Goal: Navigation & Orientation: Find specific page/section

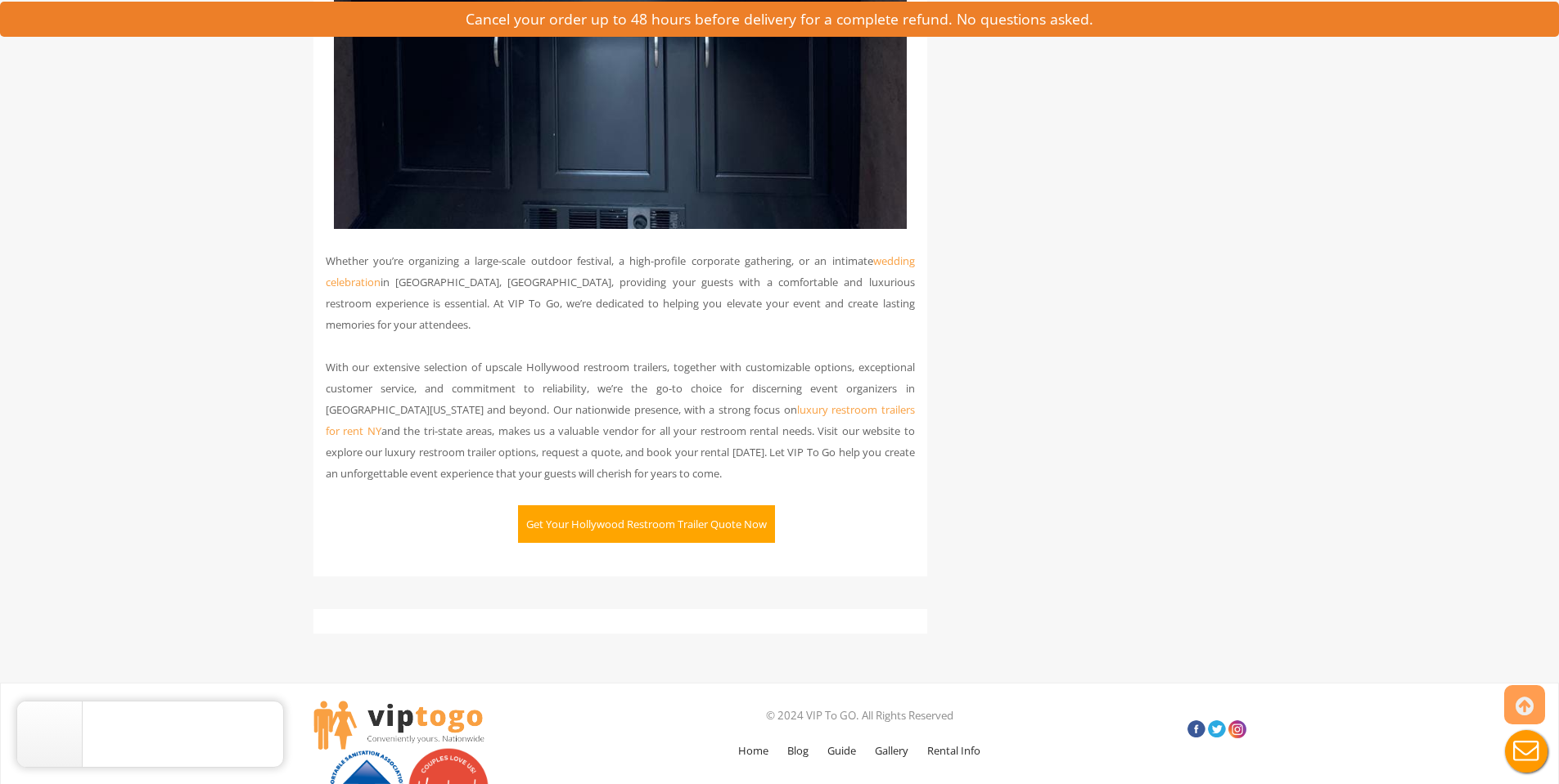
scroll to position [4415, 0]
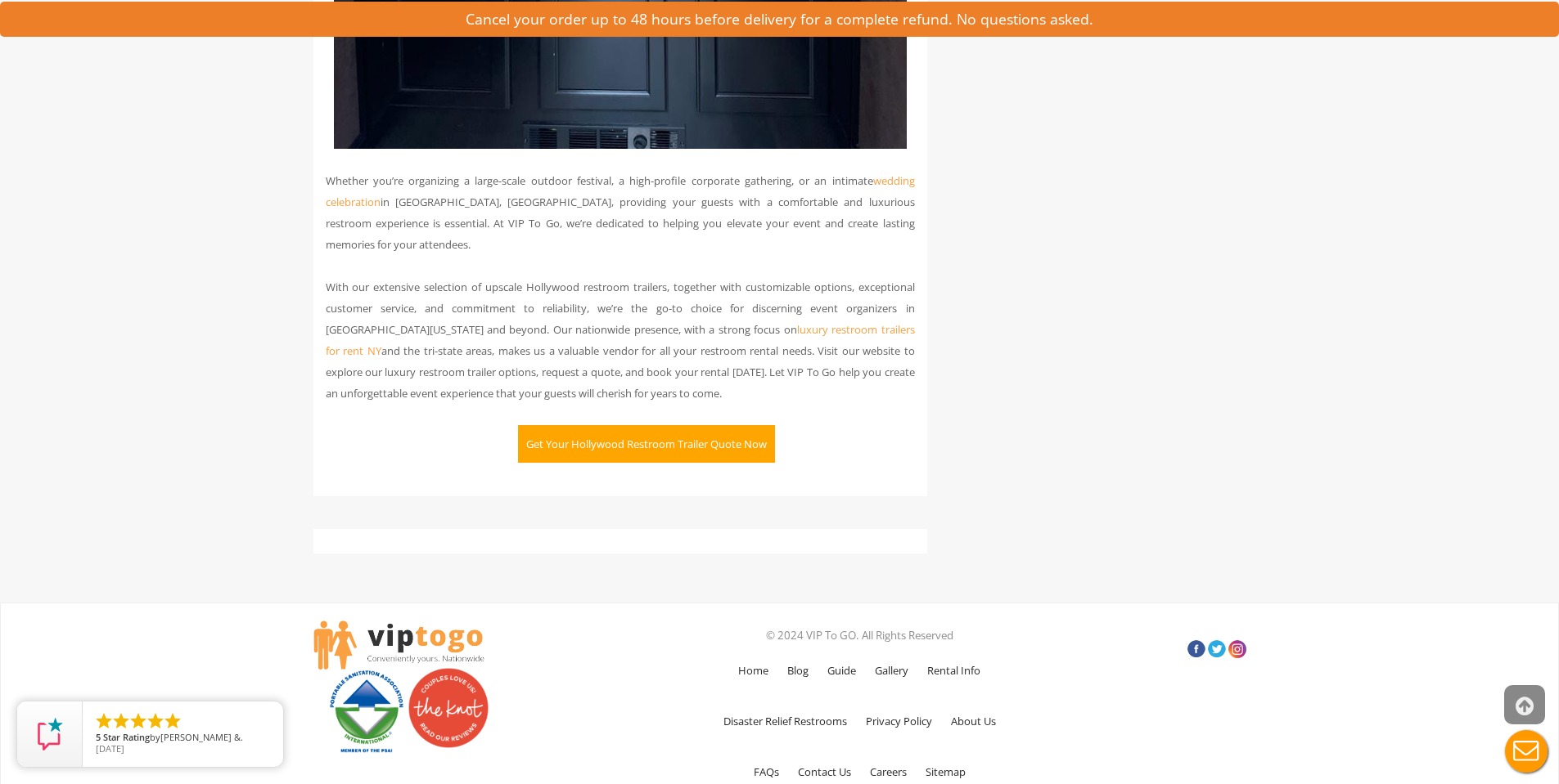
click at [1531, 713] on icon at bounding box center [1524, 706] width 18 height 39
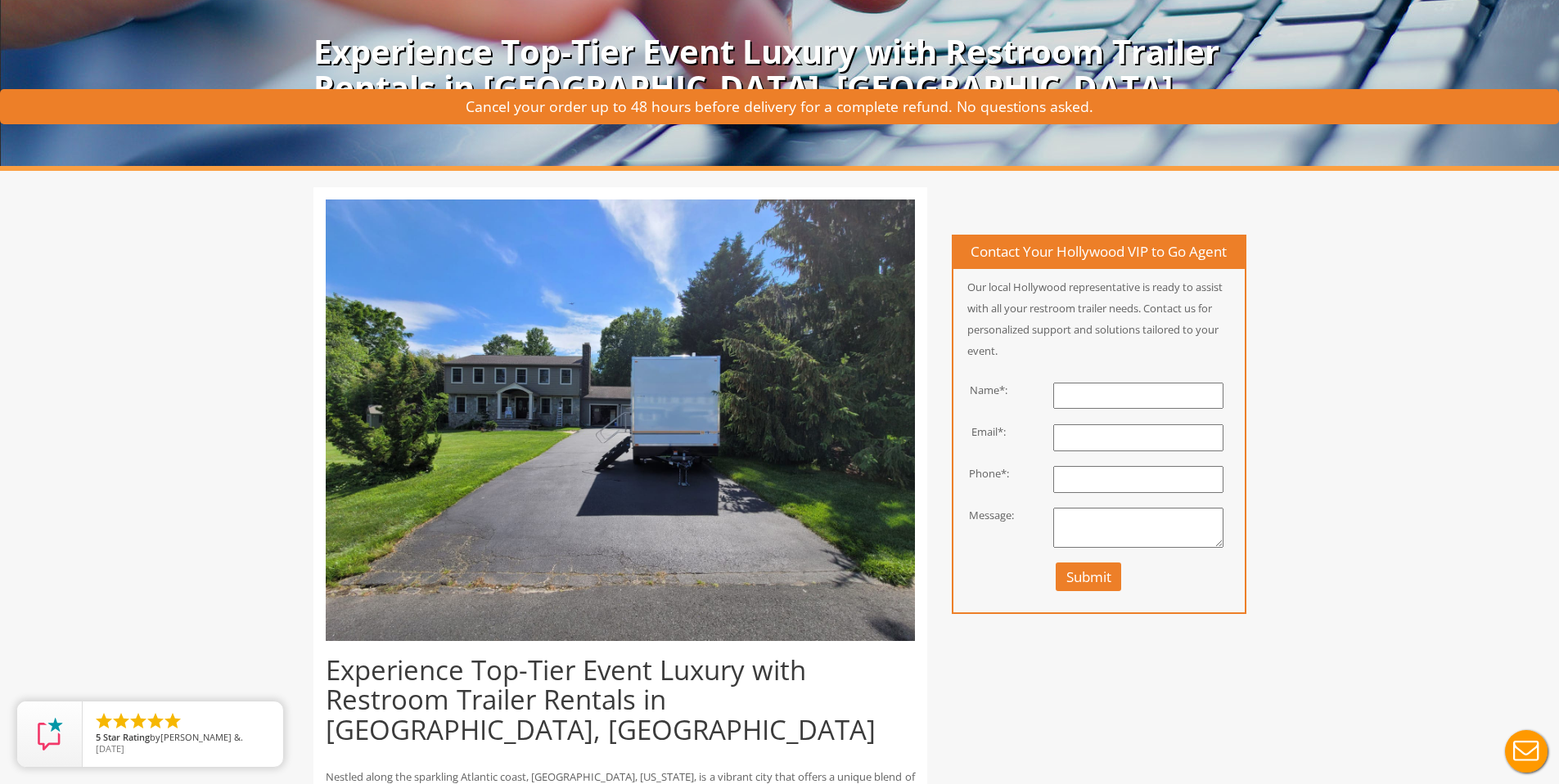
scroll to position [0, 0]
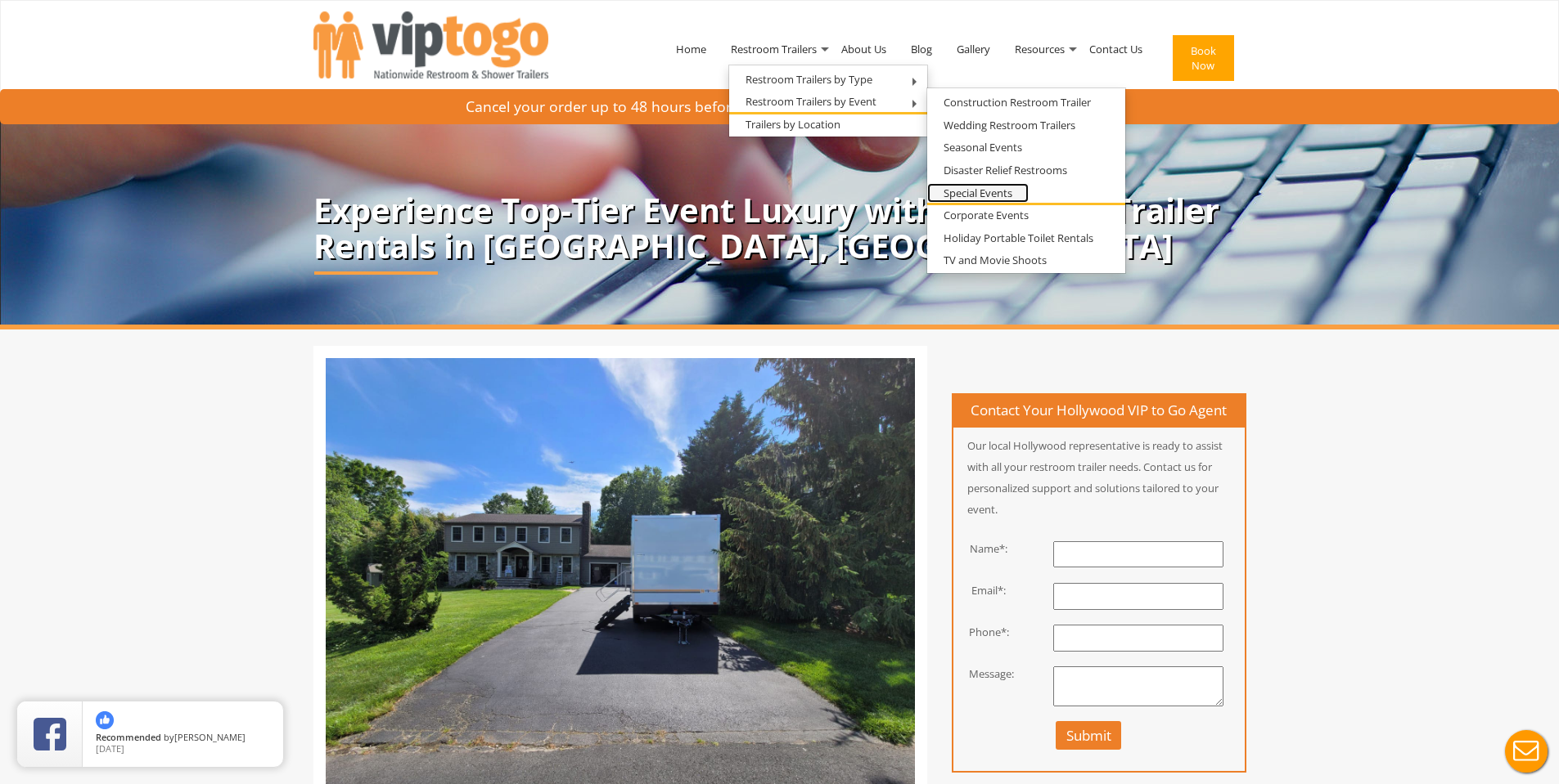
click at [956, 197] on link "Special Events" at bounding box center [977, 194] width 102 height 21
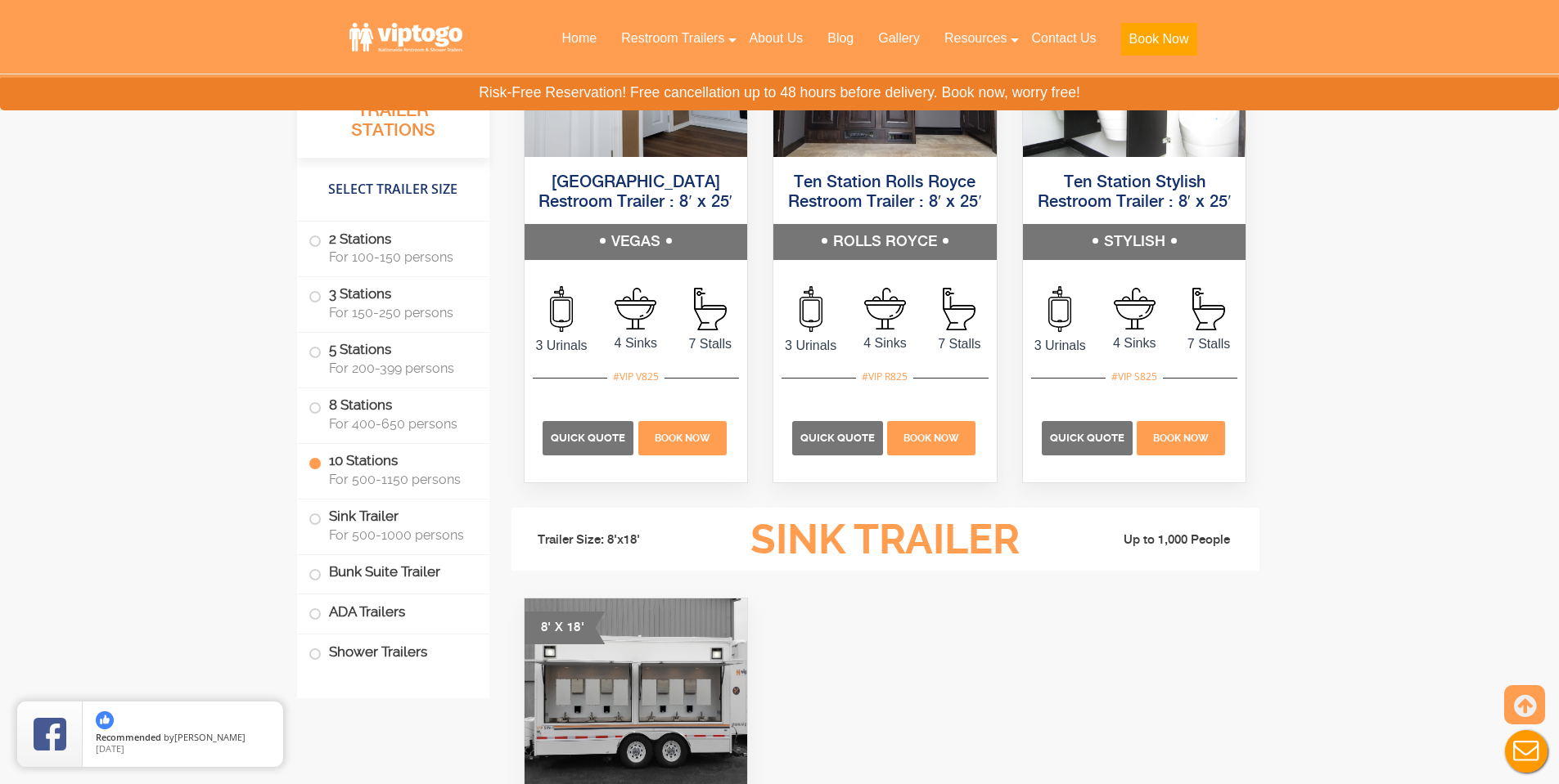
scroll to position [4417, 0]
